Goal: Information Seeking & Learning: Understand process/instructions

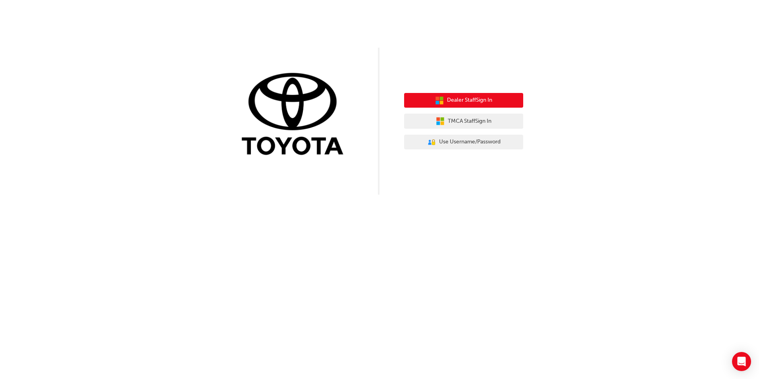
click at [457, 98] on span "Dealer Staff Sign In" at bounding box center [469, 100] width 45 height 9
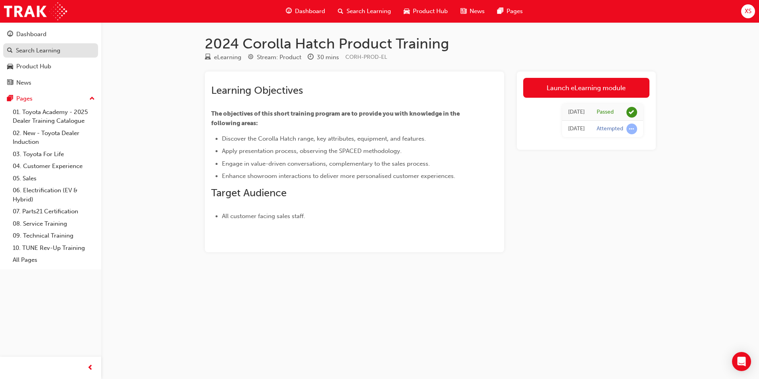
click at [56, 56] on link "Search Learning" at bounding box center [50, 50] width 95 height 15
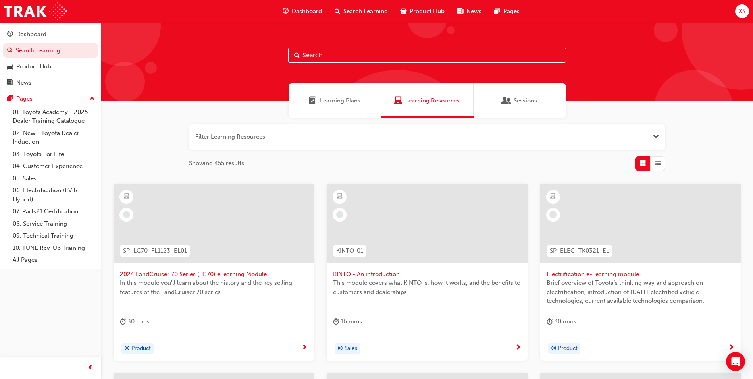
click at [353, 71] on div at bounding box center [427, 61] width 652 height 79
click at [328, 108] on div "Learning Plans" at bounding box center [335, 100] width 93 height 35
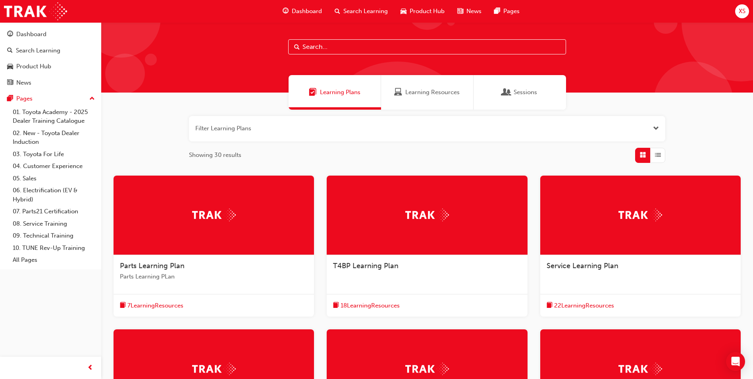
scroll to position [8, 0]
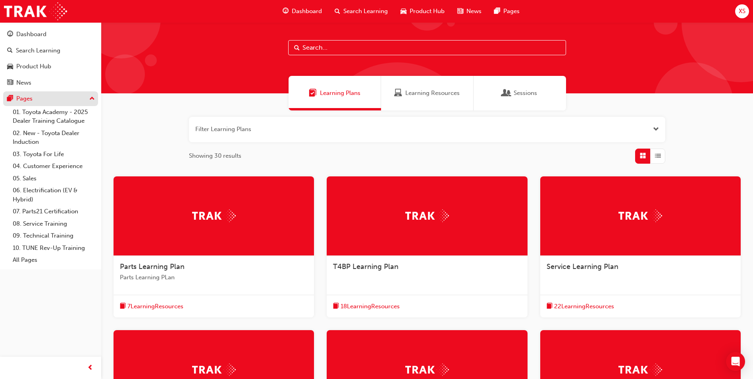
click at [56, 95] on div "Pages" at bounding box center [50, 99] width 87 height 10
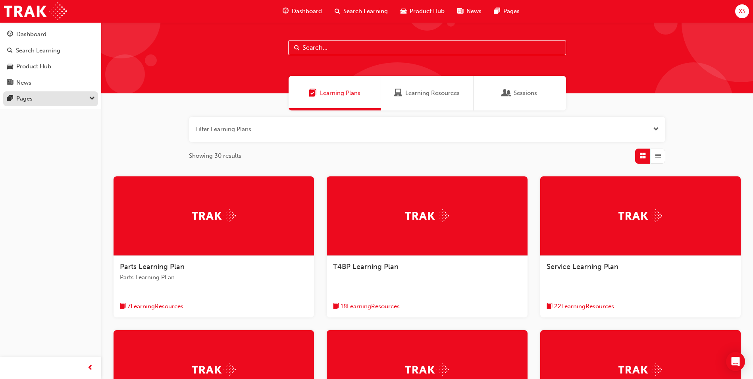
click at [47, 94] on div "Pages" at bounding box center [50, 99] width 87 height 10
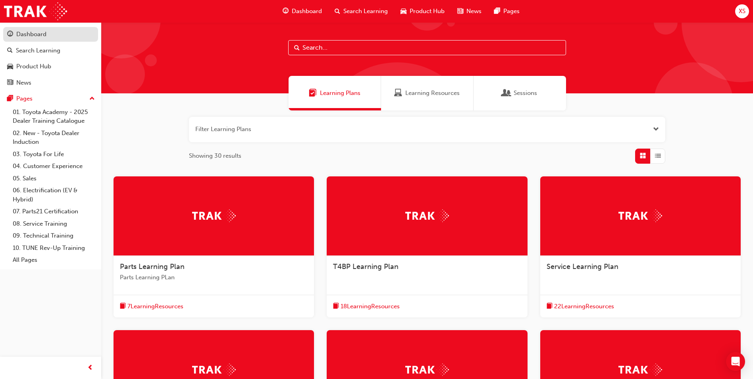
click at [39, 38] on div "Dashboard" at bounding box center [31, 34] width 30 height 9
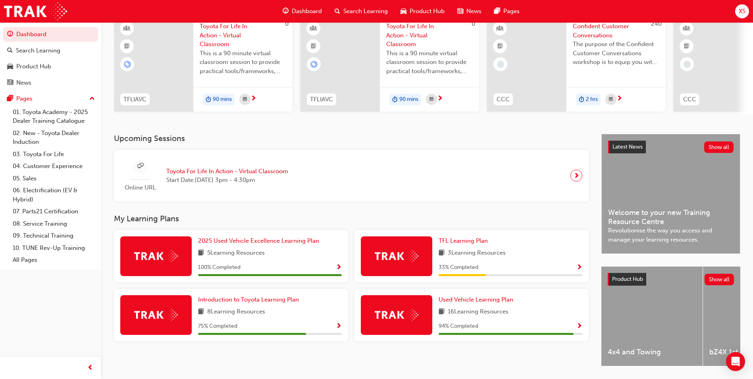
scroll to position [96, 0]
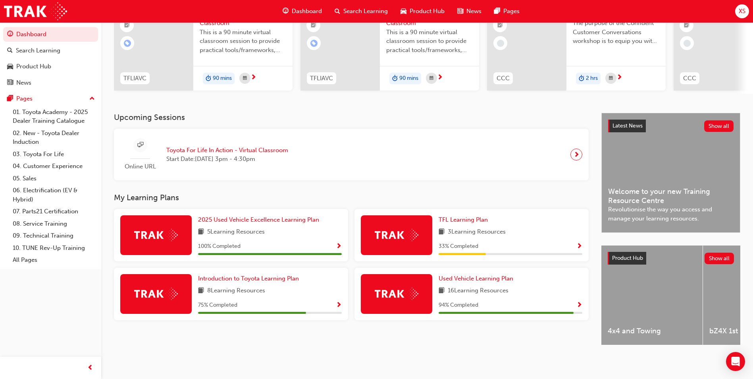
click at [517, 228] on div "3 Learning Resources" at bounding box center [511, 232] width 144 height 10
click at [580, 243] on span "Show Progress" at bounding box center [580, 246] width 6 height 7
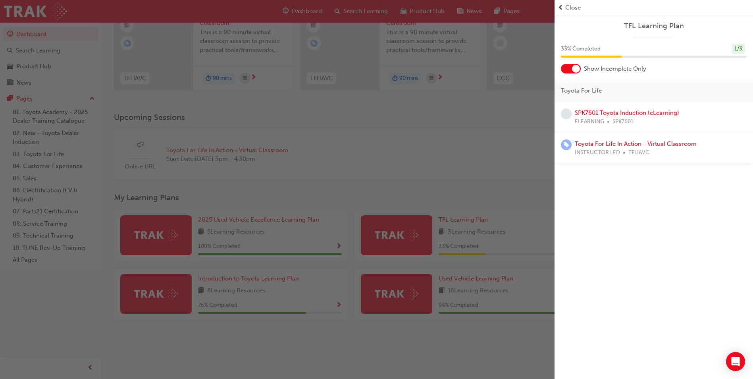
click at [519, 137] on div "button" at bounding box center [277, 189] width 555 height 379
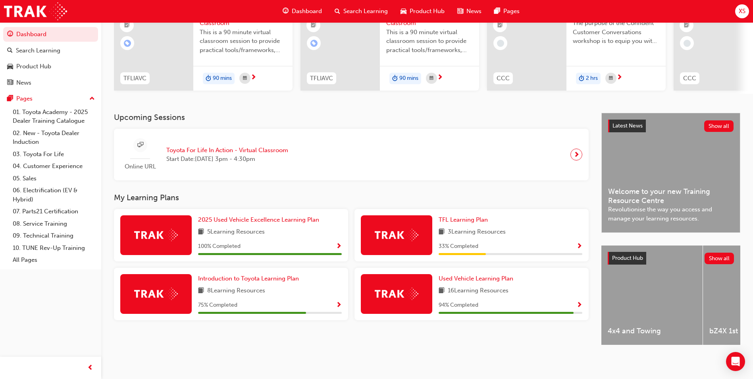
click at [577, 302] on span "Show Progress" at bounding box center [580, 305] width 6 height 7
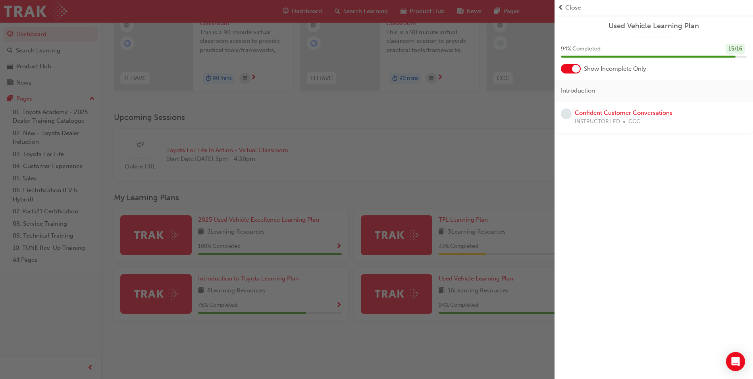
click at [465, 129] on div "button" at bounding box center [277, 189] width 555 height 379
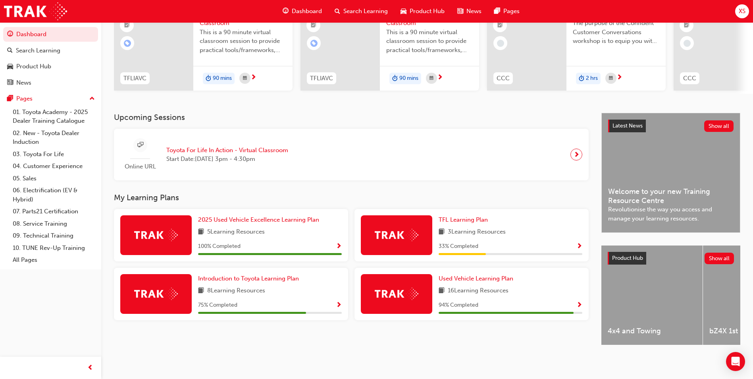
click at [338, 302] on span "Show Progress" at bounding box center [339, 305] width 6 height 7
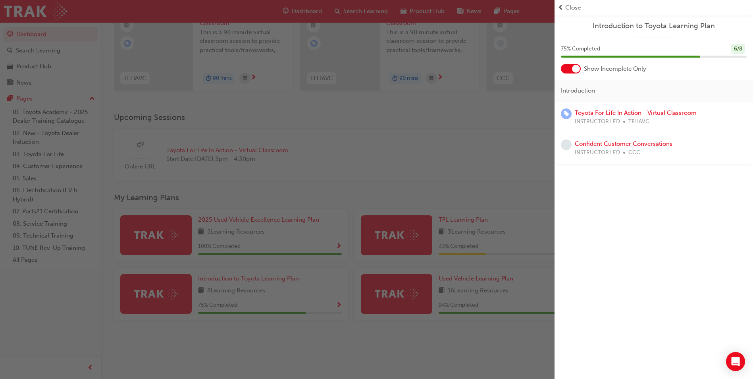
click at [218, 195] on div "button" at bounding box center [277, 189] width 555 height 379
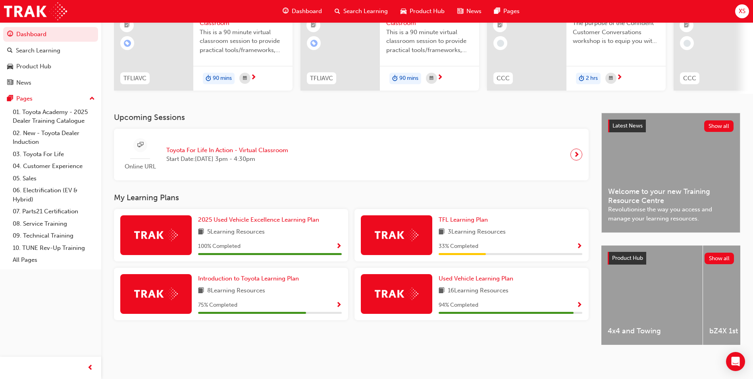
click at [341, 243] on span "Show Progress" at bounding box center [339, 246] width 6 height 7
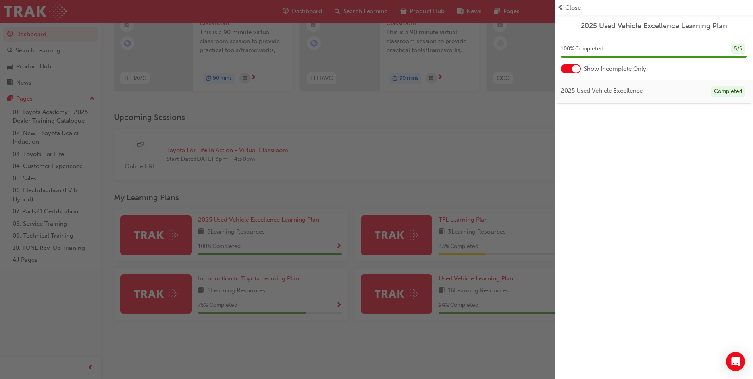
click at [576, 68] on div at bounding box center [576, 69] width 8 height 8
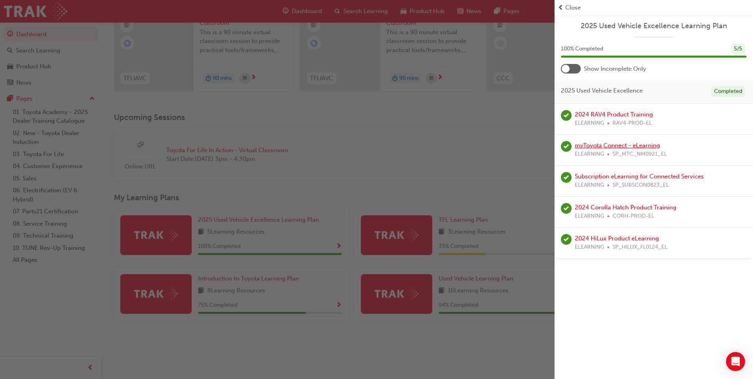
click at [622, 142] on link "myToyota Connect - eLearning" at bounding box center [617, 145] width 85 height 7
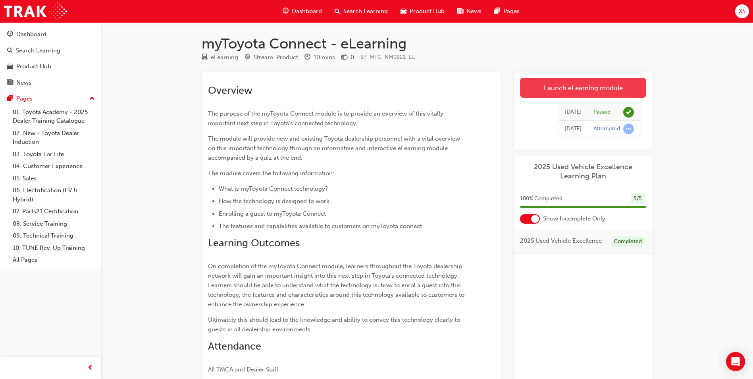
click at [620, 85] on link "Launch eLearning module" at bounding box center [583, 88] width 126 height 20
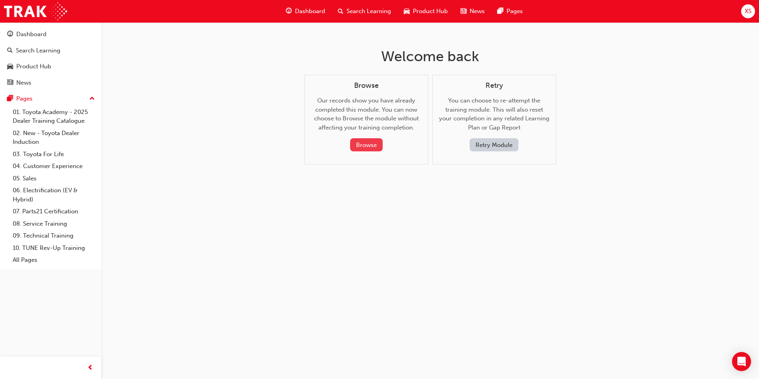
click at [370, 146] on button "Browse" at bounding box center [366, 144] width 33 height 13
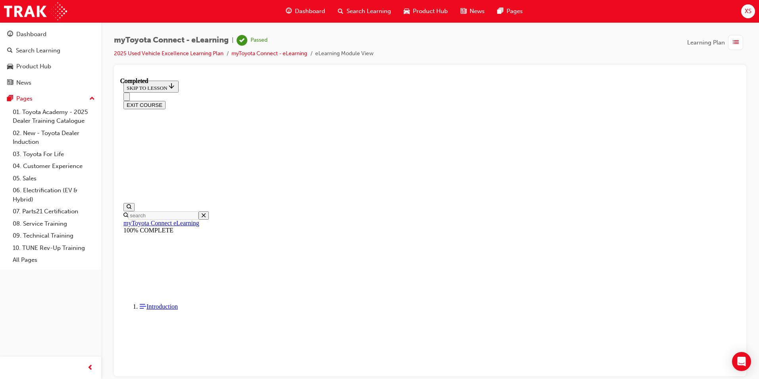
scroll to position [25, 0]
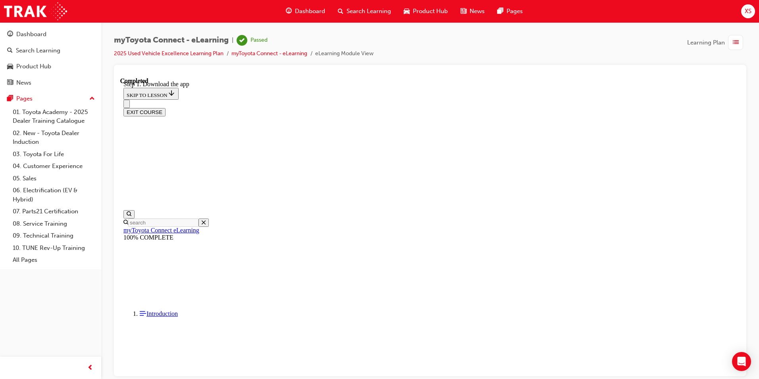
scroll to position [240, 0]
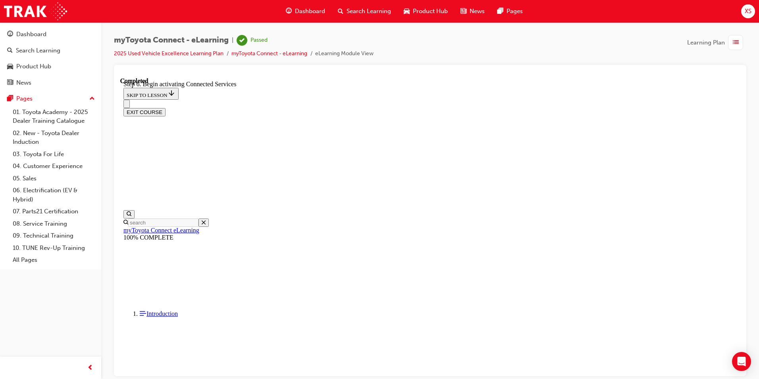
scroll to position [204, 0]
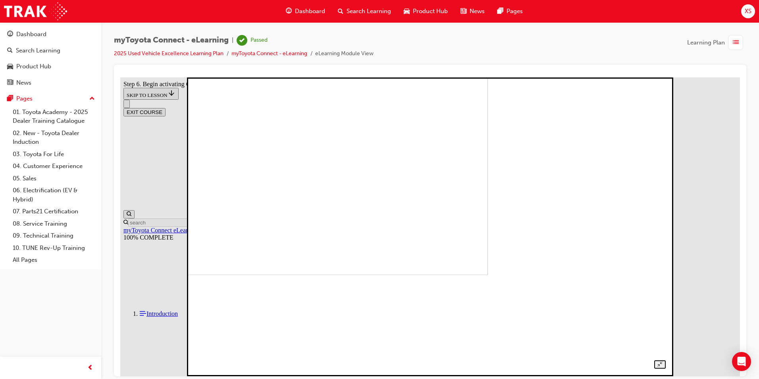
click at [666, 98] on div at bounding box center [430, 217] width 471 height 301
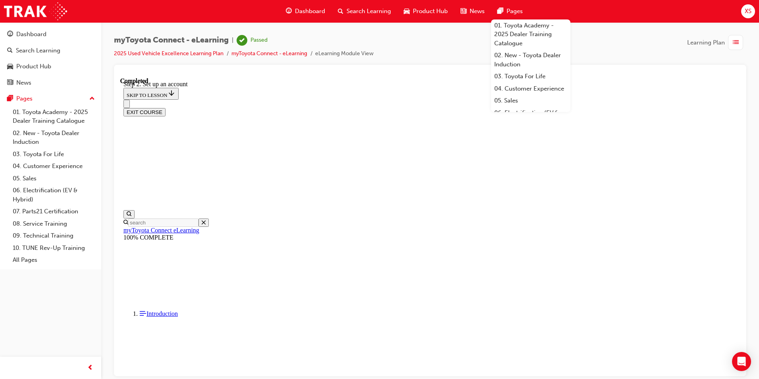
scroll to position [204, 0]
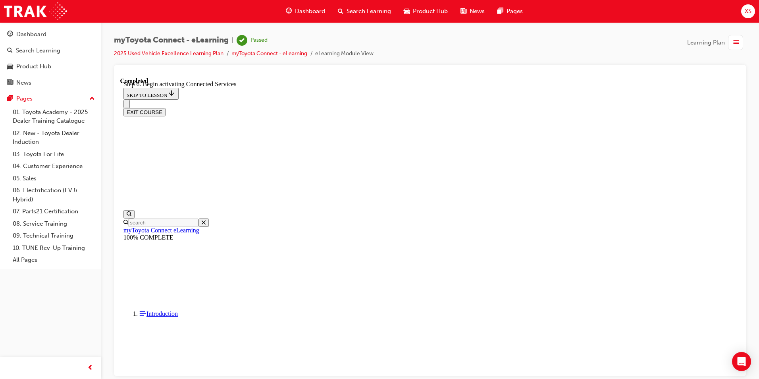
scroll to position [258, 0]
drag, startPoint x: 345, startPoint y: 201, endPoint x: 442, endPoint y: 218, distance: 97.8
copy p "After acceptance of terms and conditions, select "Finish Set Up" > "Let's get s…"
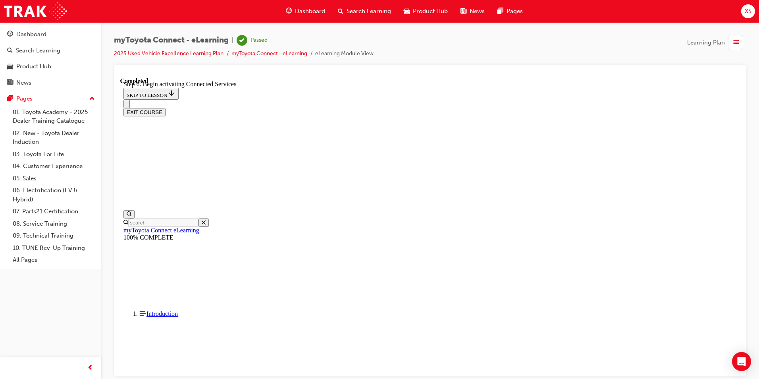
drag, startPoint x: 491, startPoint y: 231, endPoint x: 336, endPoint y: 237, distance: 155.0
copy p "It will then instruct you to turn on the vehicle"
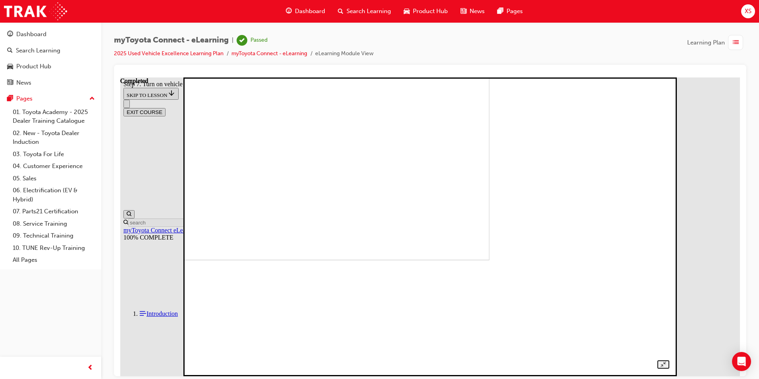
drag, startPoint x: 646, startPoint y: 268, endPoint x: 658, endPoint y: 253, distance: 19.2
click at [490, 260] on img at bounding box center [256, 110] width 467 height 299
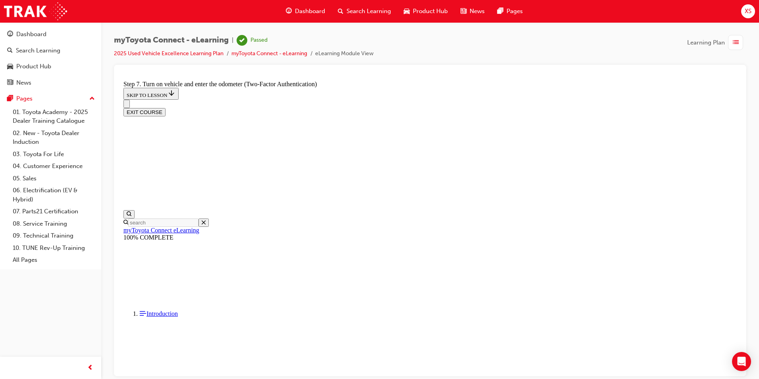
scroll to position [283, 0]
drag, startPoint x: 347, startPoint y: 193, endPoint x: 393, endPoint y: 251, distance: 74.3
copy div "With the app still active, turn on the vehicle. Once the App detects that the v…"
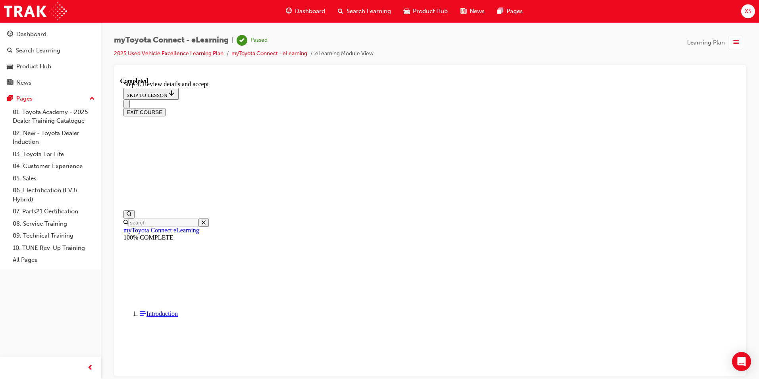
drag, startPoint x: 680, startPoint y: 185, endPoint x: 668, endPoint y: 207, distance: 25.6
